Goal: Information Seeking & Learning: Learn about a topic

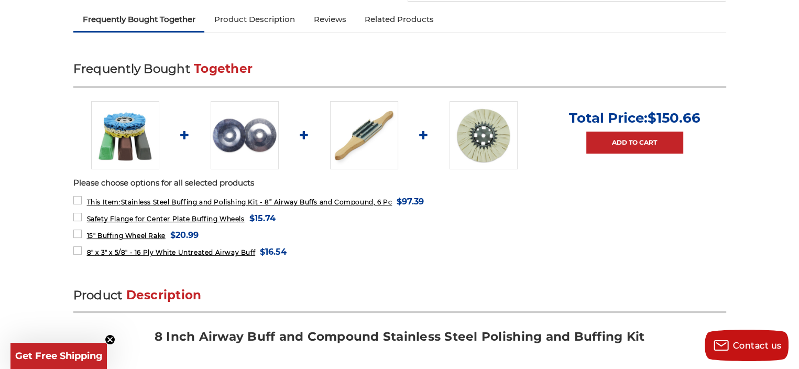
scroll to position [367, 0]
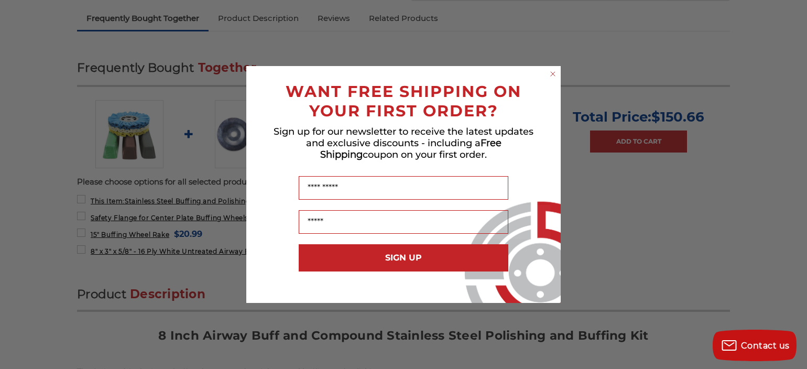
click at [553, 78] on circle "Close dialog" at bounding box center [553, 74] width 10 height 10
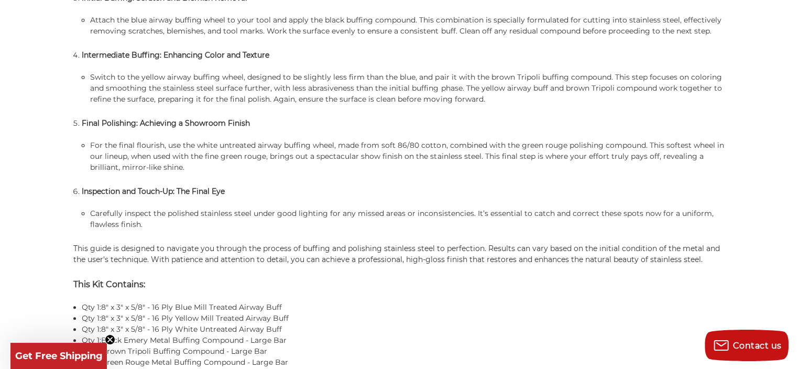
scroll to position [1205, 0]
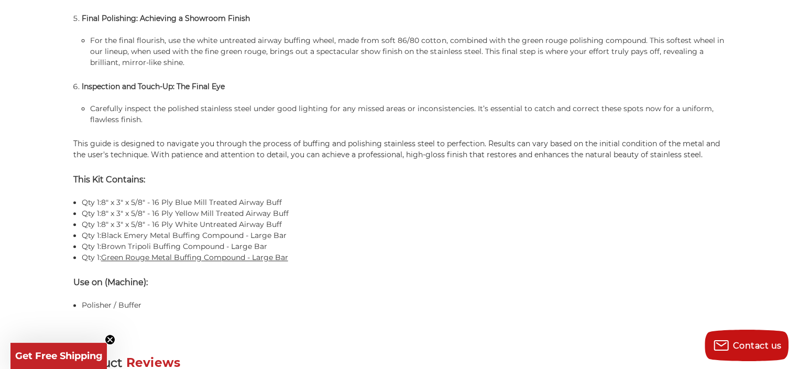
click at [200, 253] on link "Green Rouge Metal Buffing Compound - Large Bar" at bounding box center [194, 257] width 187 height 9
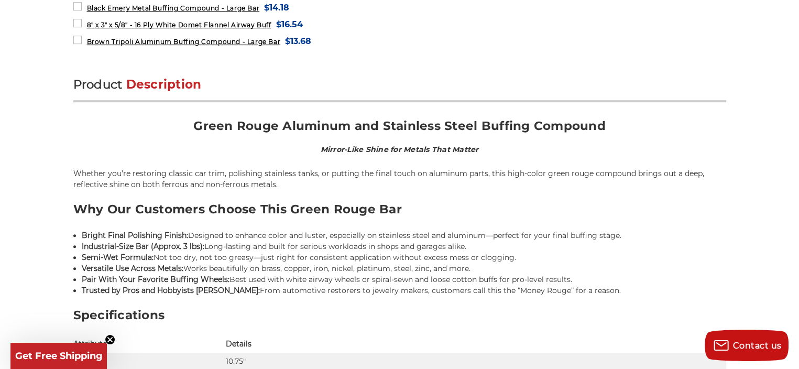
scroll to position [681, 0]
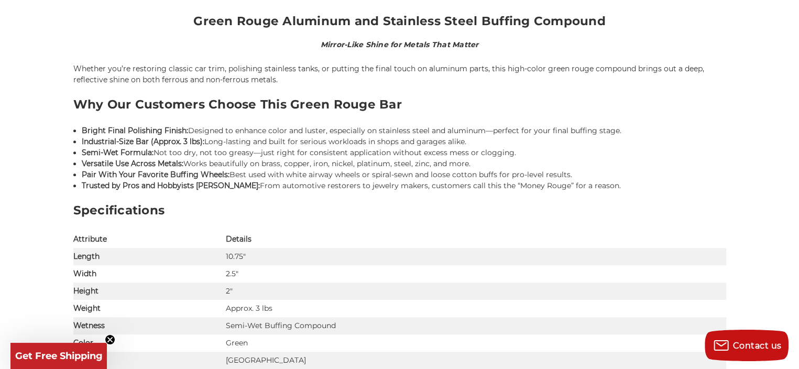
drag, startPoint x: 84, startPoint y: 52, endPoint x: 33, endPoint y: 76, distance: 56.3
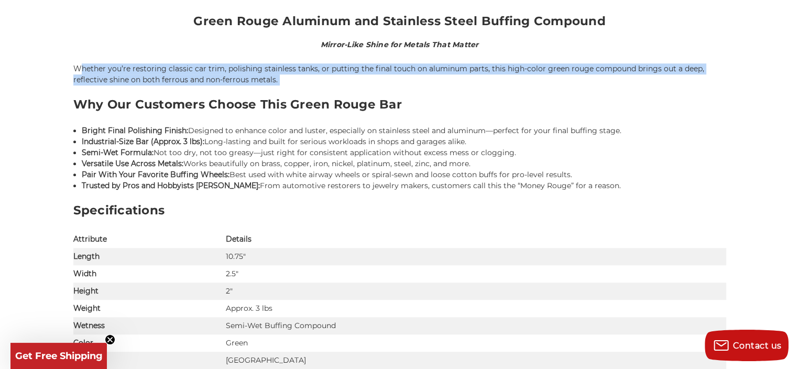
drag, startPoint x: 80, startPoint y: 61, endPoint x: 70, endPoint y: 74, distance: 16.1
click at [73, 83] on div "Product Description Green Rouge Aluminum and Stainless Steel Buffing Compound M…" at bounding box center [399, 357] width 653 height 770
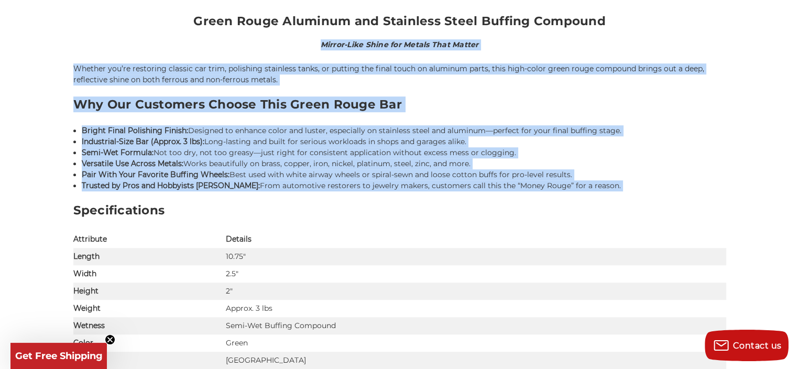
drag, startPoint x: 57, startPoint y: 47, endPoint x: 50, endPoint y: 190, distance: 143.7
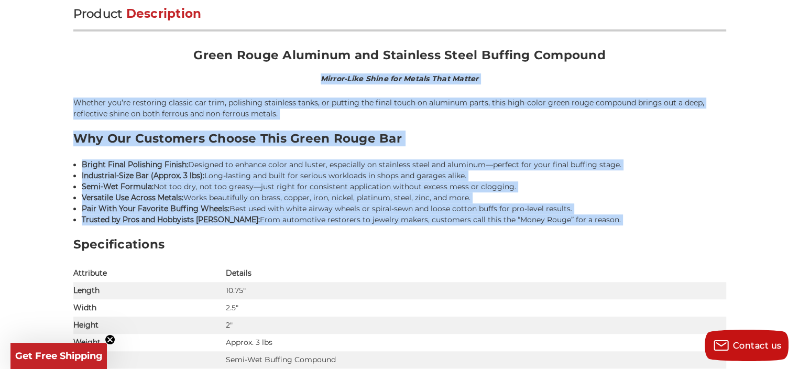
scroll to position [629, 0]
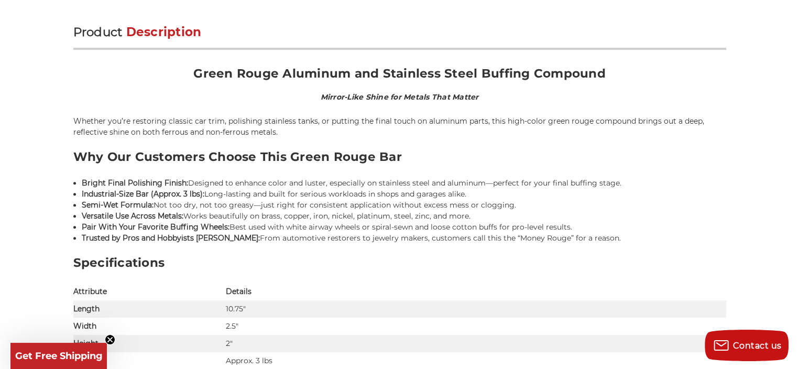
drag, startPoint x: 71, startPoint y: 54, endPoint x: 67, endPoint y: 60, distance: 6.7
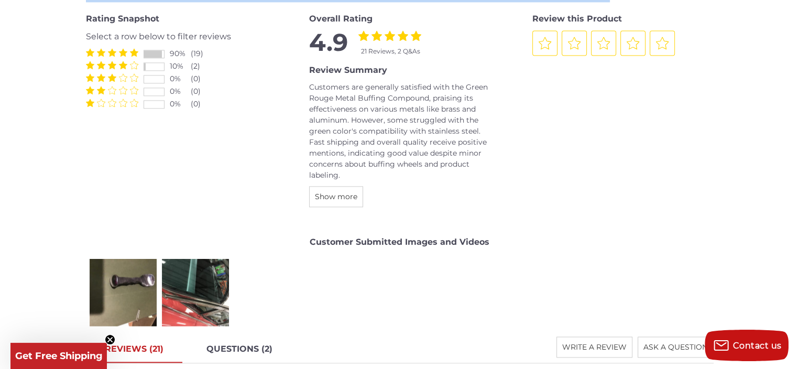
scroll to position [1499, 0]
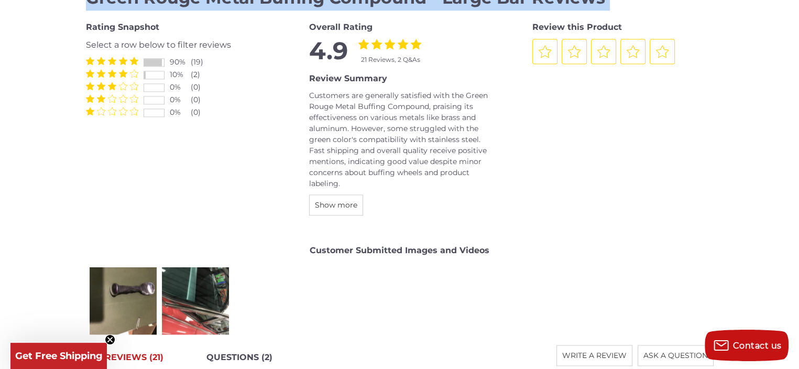
drag, startPoint x: 66, startPoint y: 60, endPoint x: 38, endPoint y: 10, distance: 57.2
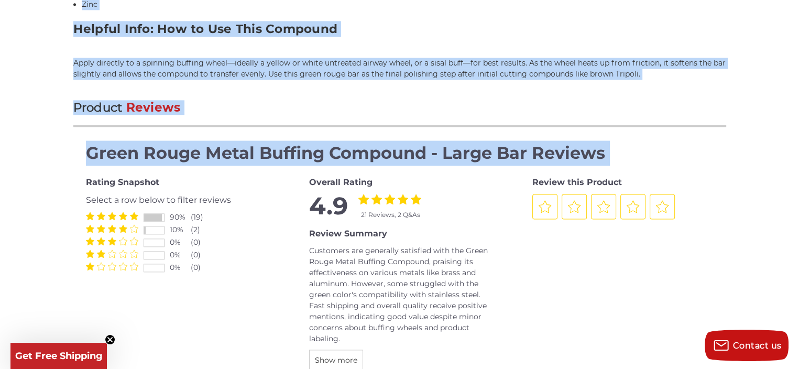
scroll to position [1343, 0]
